Goal: Task Accomplishment & Management: Use online tool/utility

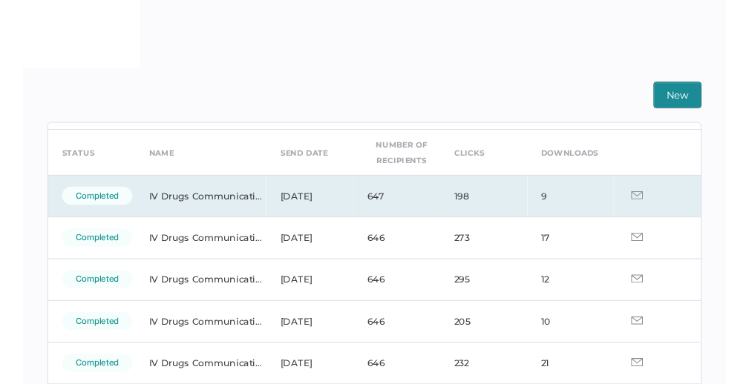
scroll to position [55, 0]
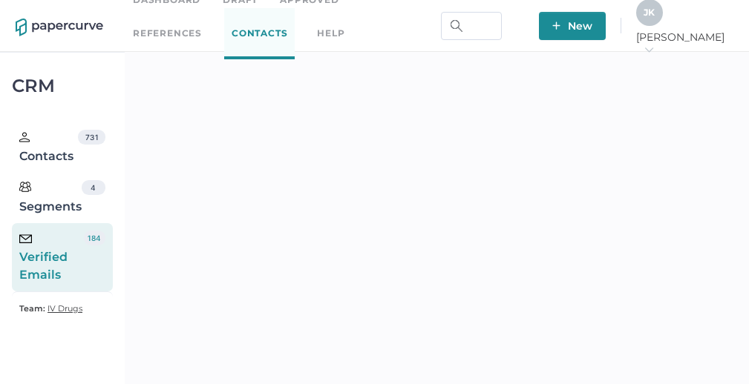
click at [663, 26] on div "J K" at bounding box center [649, 12] width 27 height 27
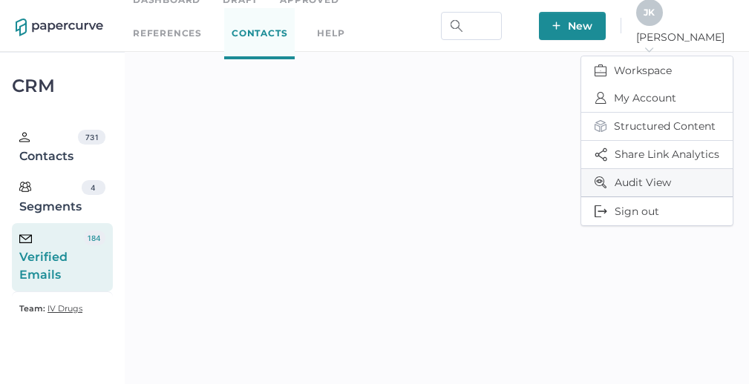
click at [637, 176] on span "Audit View" at bounding box center [656, 182] width 125 height 27
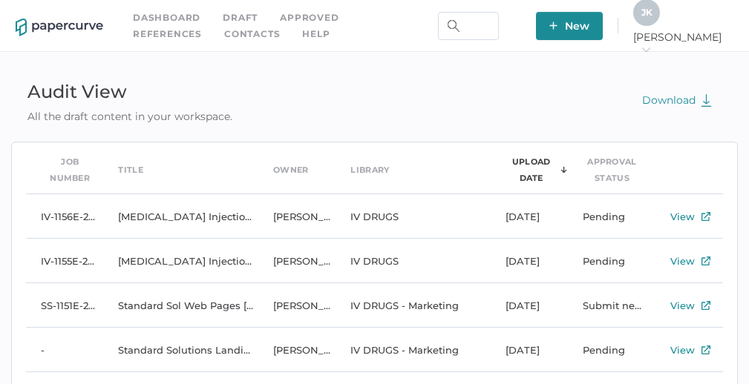
click at [660, 24] on div "J K" at bounding box center [646, 12] width 27 height 27
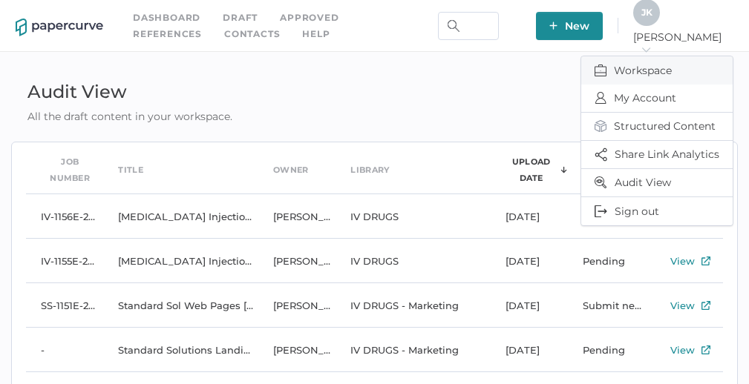
click at [620, 65] on span "Workspace" at bounding box center [656, 70] width 125 height 28
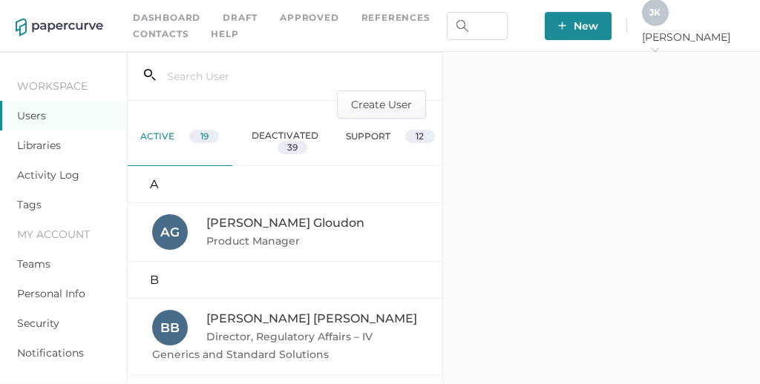
click at [49, 176] on link "Activity Log" at bounding box center [48, 174] width 62 height 13
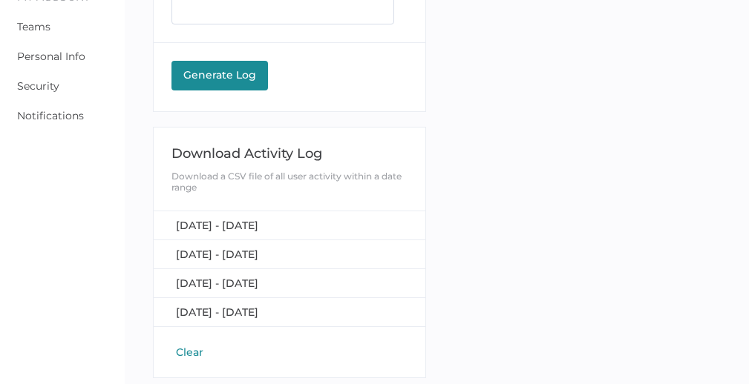
scroll to position [241, 0]
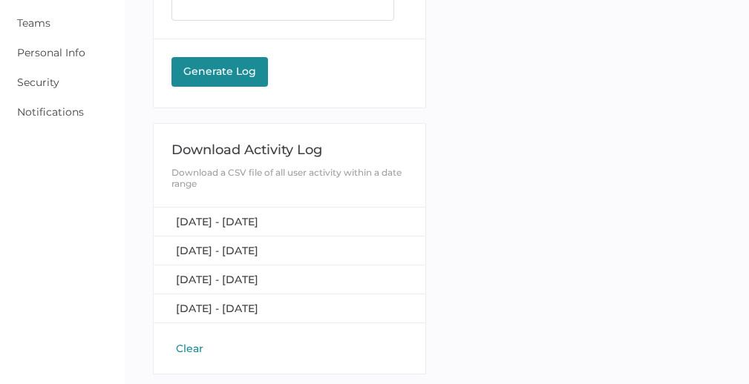
click at [182, 350] on button "Clear" at bounding box center [189, 348] width 36 height 15
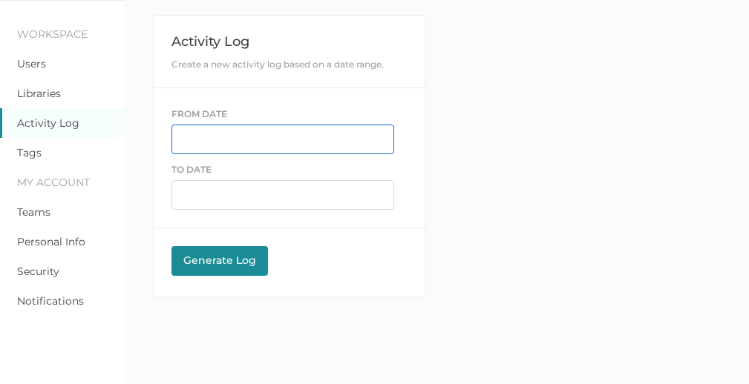
click at [242, 133] on input "text" at bounding box center [282, 140] width 223 height 30
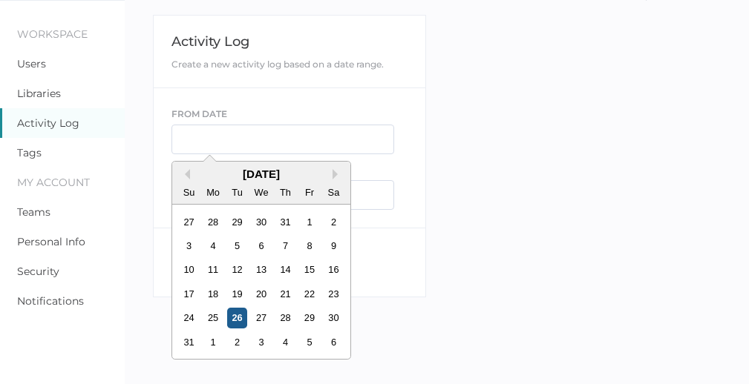
click at [235, 321] on div "26" at bounding box center [237, 318] width 20 height 20
type input "08/26/2025"
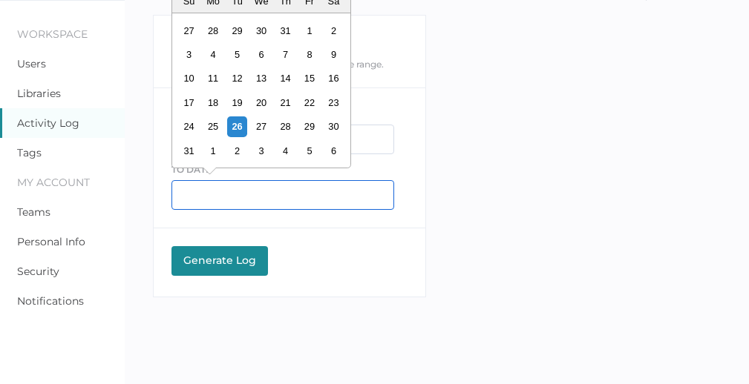
click at [240, 200] on input "text" at bounding box center [282, 195] width 223 height 30
click at [262, 125] on div "27" at bounding box center [262, 127] width 20 height 20
type input "08/27/2025"
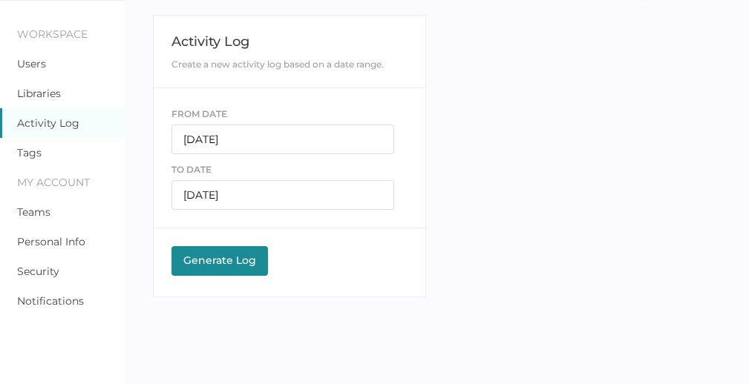
click at [214, 257] on div "Generate Log" at bounding box center [220, 260] width 82 height 13
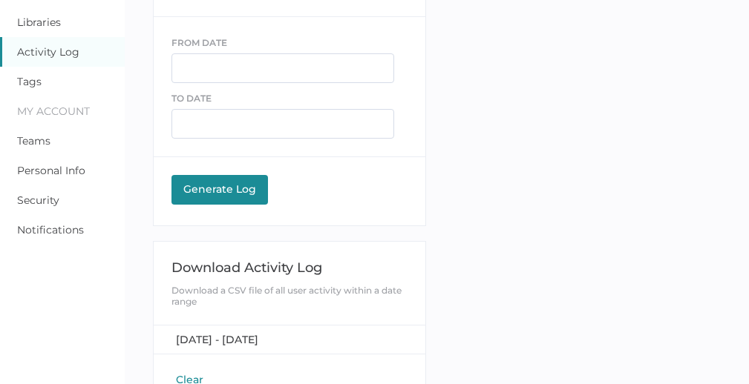
scroll to position [129, 0]
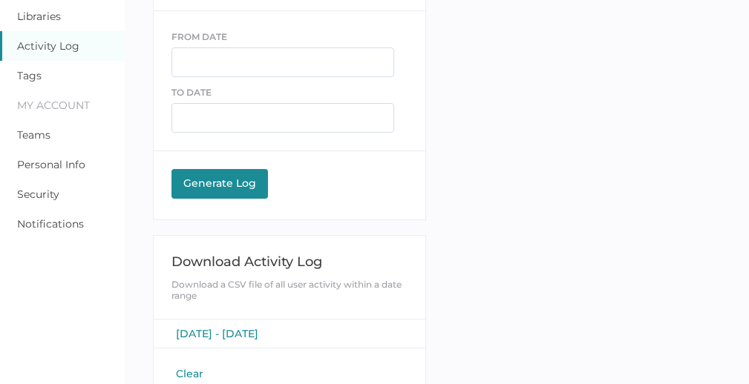
click at [241, 330] on span "August 26, 2025 - August 27, 2025" at bounding box center [217, 333] width 82 height 13
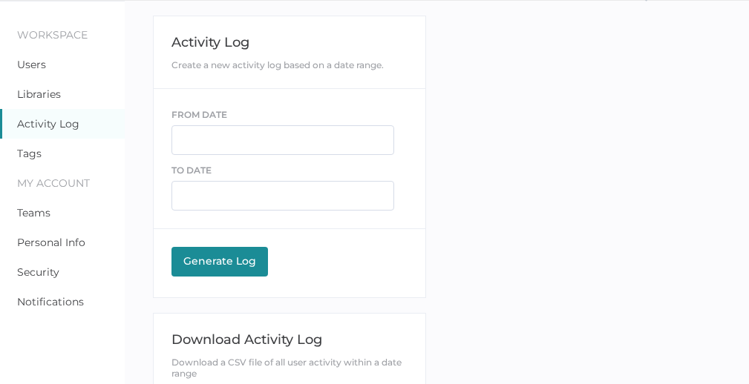
scroll to position [0, 0]
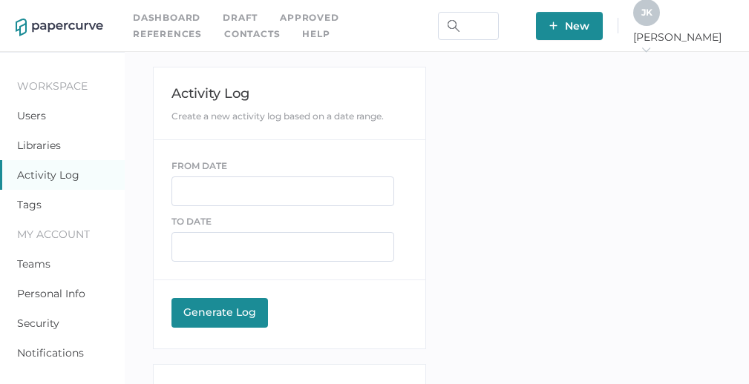
click at [224, 40] on link "Contacts" at bounding box center [252, 34] width 56 height 16
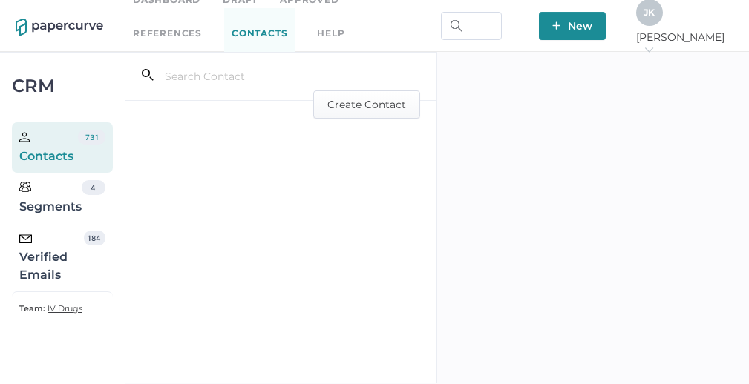
click at [48, 276] on div "Verified Emails" at bounding box center [51, 257] width 65 height 53
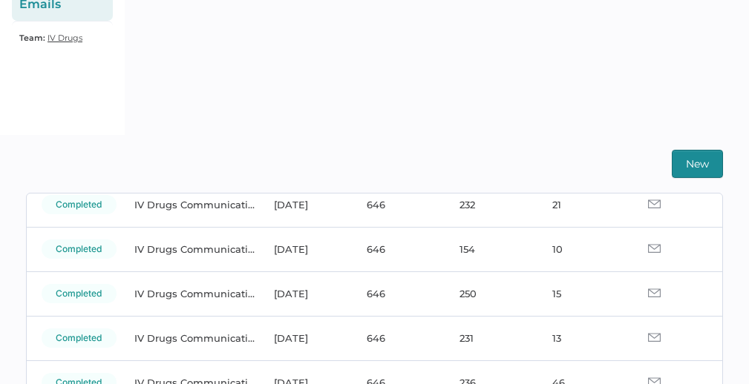
scroll to position [298, 0]
